Goal: Task Accomplishment & Management: Use online tool/utility

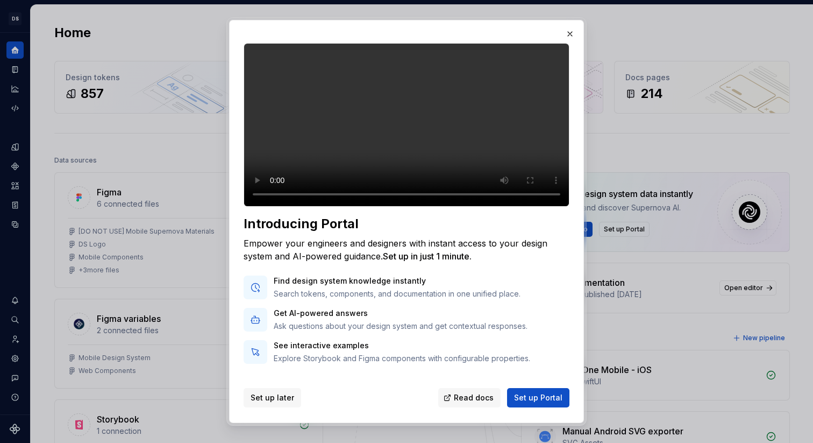
click at [270, 395] on span "Set up later" at bounding box center [273, 397] width 44 height 11
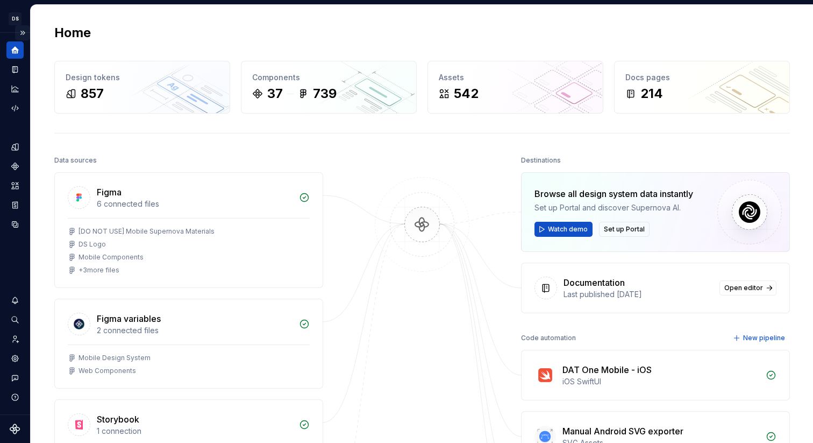
click at [24, 32] on button "Expand sidebar" at bounding box center [22, 32] width 15 height 15
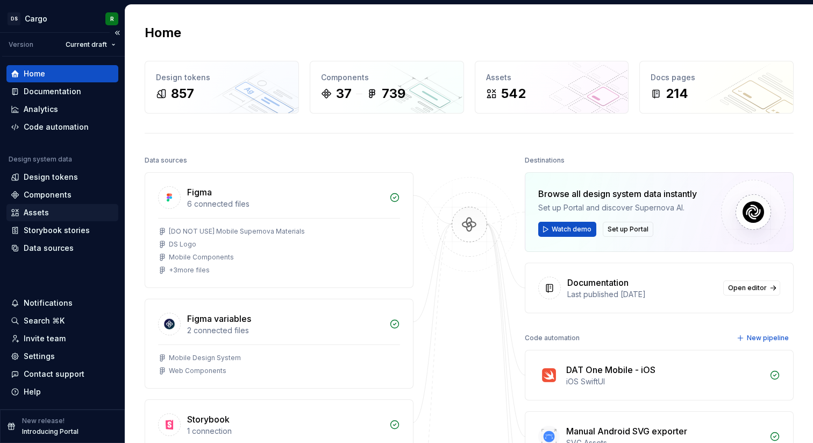
click at [75, 214] on div "Assets" at bounding box center [62, 212] width 103 height 11
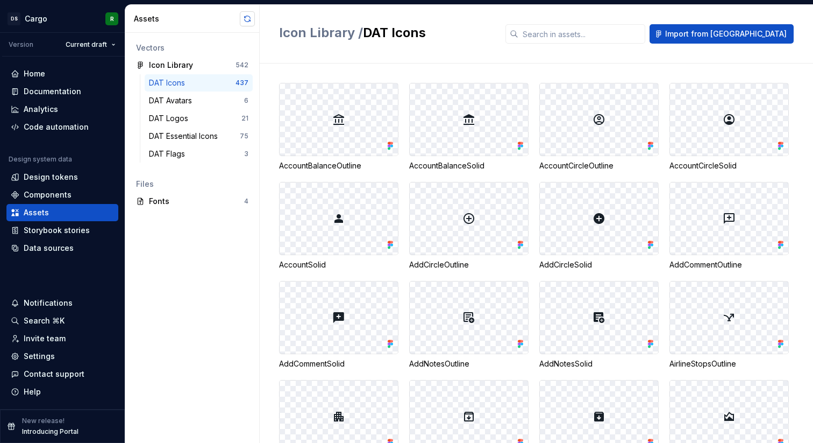
click at [249, 17] on button "button" at bounding box center [247, 18] width 15 height 15
click at [207, 100] on div "DAT Avatars" at bounding box center [196, 100] width 95 height 11
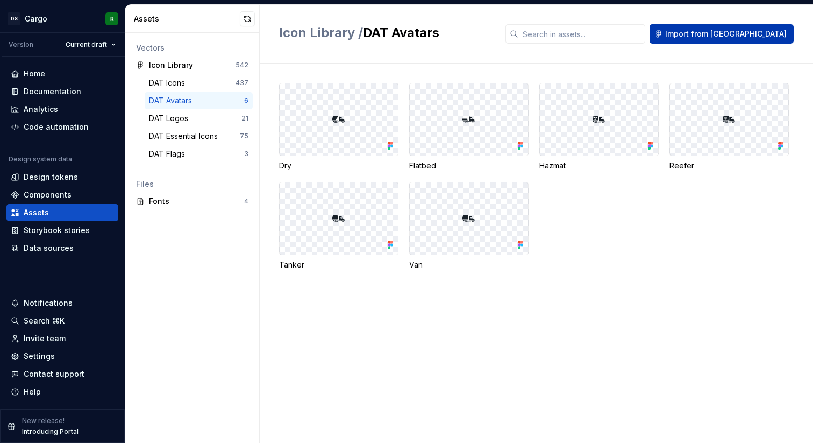
click at [758, 38] on span "Import from [GEOGRAPHIC_DATA]" at bounding box center [726, 34] width 122 height 11
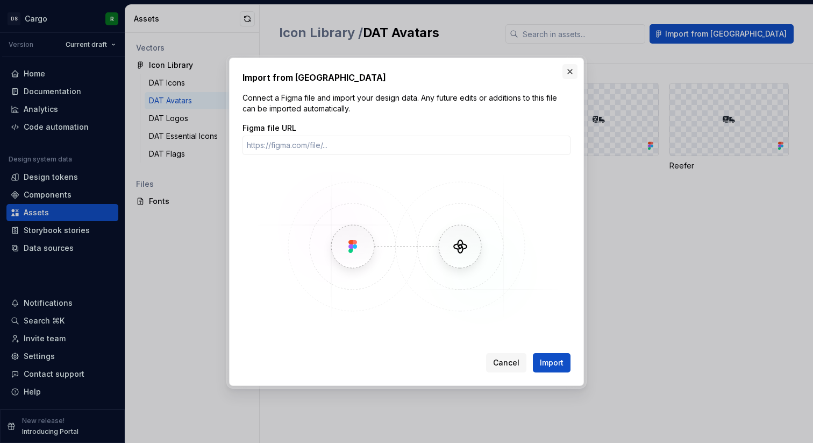
click at [570, 69] on button "button" at bounding box center [570, 71] width 15 height 15
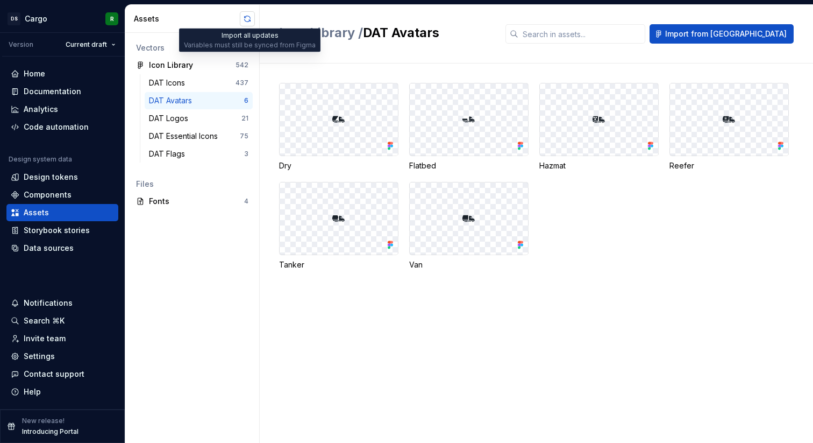
click at [247, 17] on button "button" at bounding box center [247, 18] width 15 height 15
